Goal: Download file/media

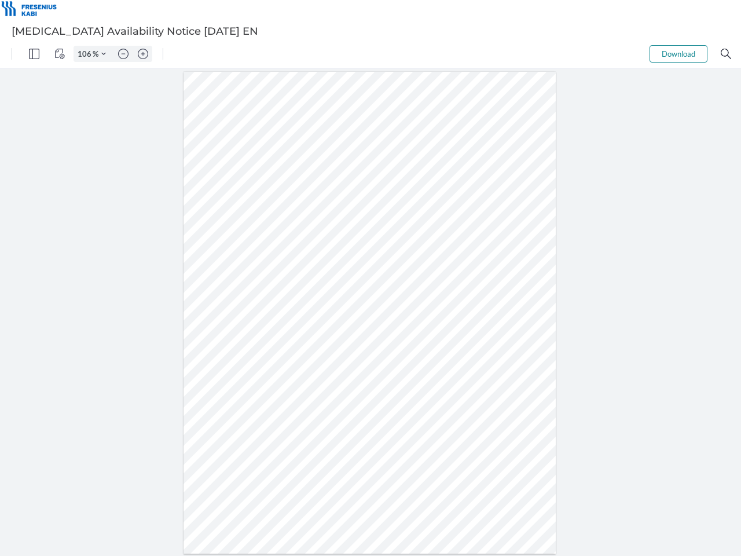
click at [34, 54] on img "Panel" at bounding box center [34, 54] width 10 height 10
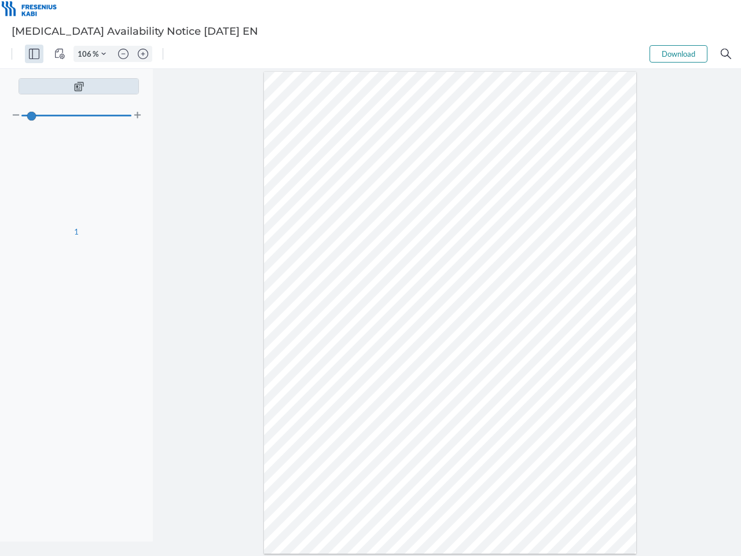
click at [60, 54] on img "View Controls" at bounding box center [59, 54] width 10 height 10
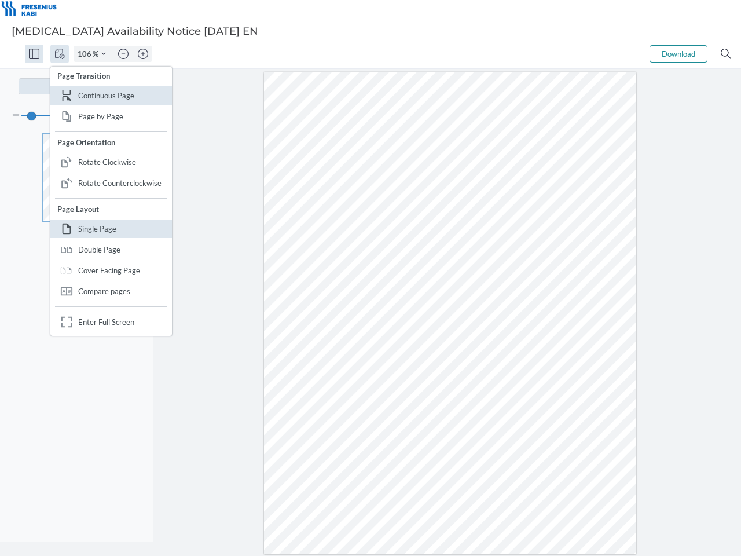
click at [86, 54] on input "106" at bounding box center [83, 54] width 19 height 10
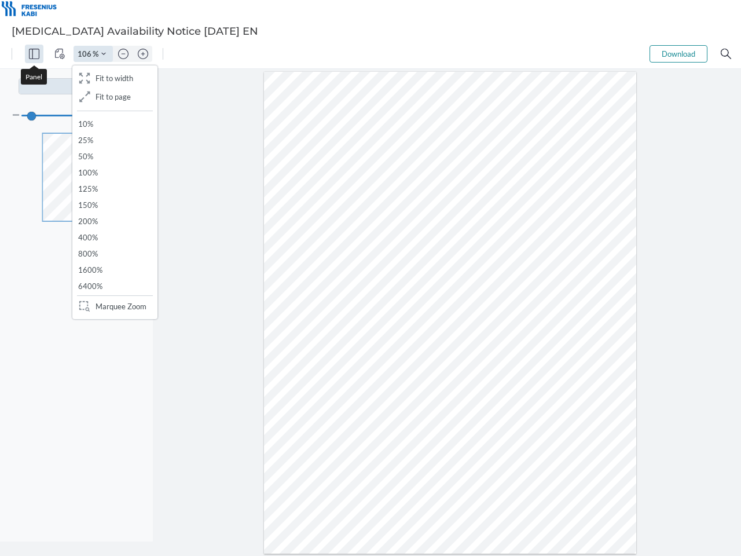
click at [104, 54] on img "Zoom Controls" at bounding box center [103, 54] width 5 height 5
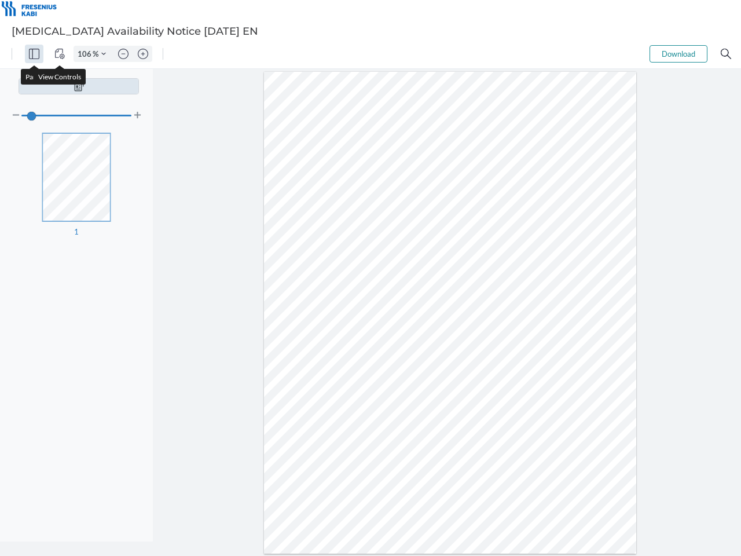
click at [123, 54] on img "Zoom out" at bounding box center [123, 54] width 10 height 10
click at [143, 54] on img "Zoom in" at bounding box center [143, 54] width 10 height 10
type input "106"
click at [678, 54] on button "Download" at bounding box center [678, 53] width 58 height 17
click at [726, 54] on img "Search" at bounding box center [725, 54] width 10 height 10
